Goal: Check status: Check status

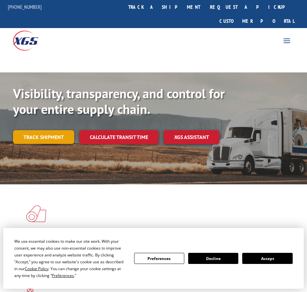
click at [38, 130] on link "Track shipment" at bounding box center [43, 137] width 61 height 14
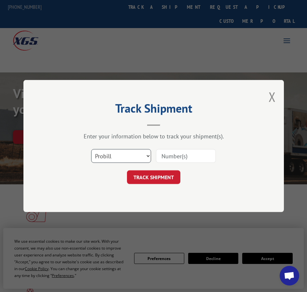
click at [143, 157] on select "Select category... Probill BOL PO" at bounding box center [121, 156] width 60 height 14
select select "bol"
click at [91, 149] on select "Select category... Probill BOL PO" at bounding box center [121, 156] width 60 height 14
click at [168, 152] on input at bounding box center [186, 156] width 60 height 14
paste input "2880006"
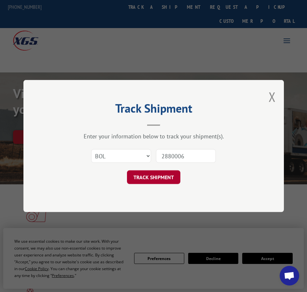
type input "2880006"
click at [169, 179] on button "TRACK SHIPMENT" at bounding box center [153, 177] width 53 height 14
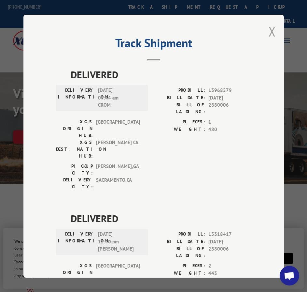
click at [273, 31] on button "Close modal" at bounding box center [272, 31] width 7 height 17
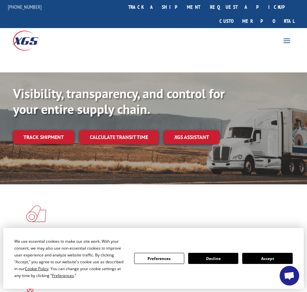
click at [265, 256] on button "Accept" at bounding box center [267, 257] width 50 height 11
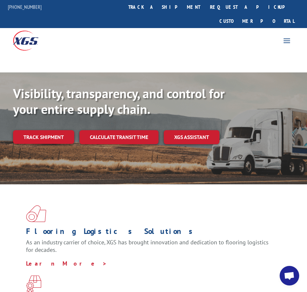
click at [114, 157] on div "Visibility, transparency, and control for your entire supply chain. Track shipm…" at bounding box center [153, 139] width 307 height 134
click at [51, 130] on link "Track shipment" at bounding box center [43, 137] width 61 height 14
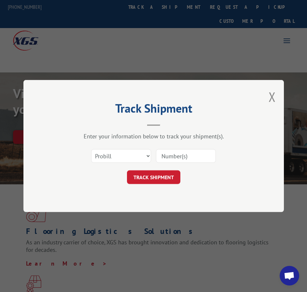
click at [163, 156] on input at bounding box center [186, 156] width 60 height 14
paste input "2880006"
type input "2880006"
click at [165, 170] on button "TRACK SHIPMENT" at bounding box center [153, 177] width 53 height 14
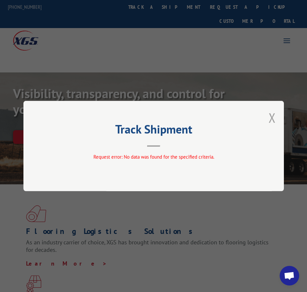
click at [270, 118] on button "Close modal" at bounding box center [272, 117] width 7 height 17
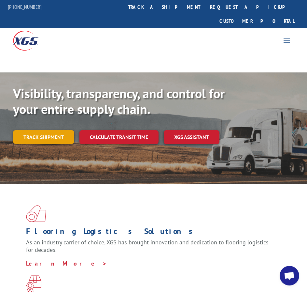
click at [47, 130] on link "Track shipment" at bounding box center [43, 137] width 61 height 14
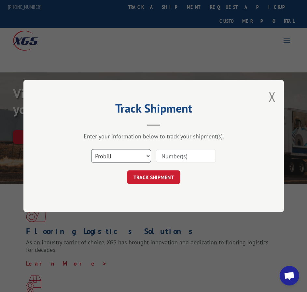
click at [95, 157] on select "Select category... Probill BOL PO" at bounding box center [121, 156] width 60 height 14
select select "bol"
click at [91, 149] on select "Select category... Probill BOL PO" at bounding box center [121, 156] width 60 height 14
click at [169, 153] on input at bounding box center [186, 156] width 60 height 14
paste input "2880006"
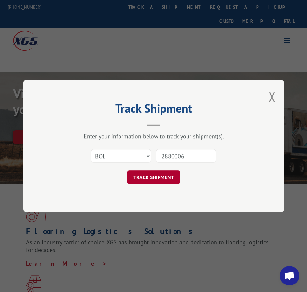
type input "2880006"
click at [170, 175] on button "TRACK SHIPMENT" at bounding box center [153, 177] width 53 height 14
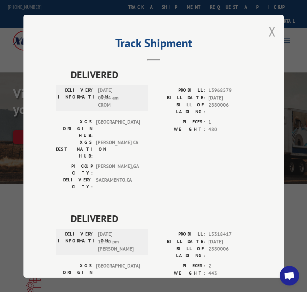
click at [271, 30] on button "Close modal" at bounding box center [272, 31] width 7 height 17
